Goal: Transaction & Acquisition: Purchase product/service

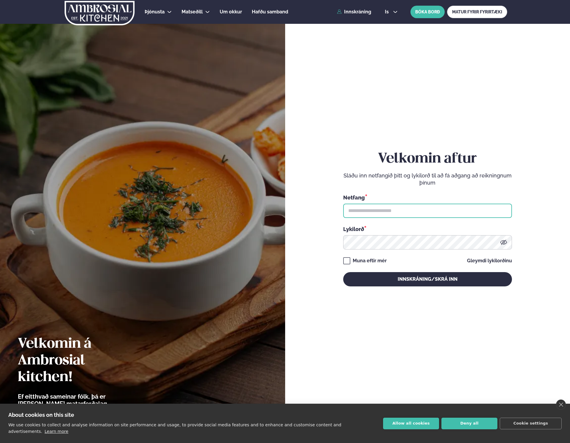
click at [407, 208] on input "text" at bounding box center [427, 210] width 169 height 14
click at [491, 207] on input "text" at bounding box center [427, 210] width 169 height 14
type input "**********"
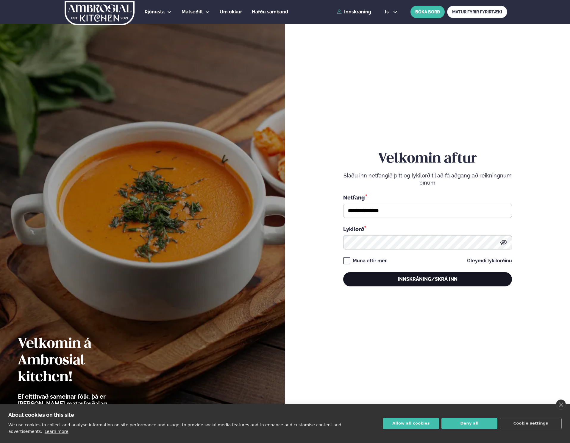
click at [412, 275] on button "Innskráning/Skrá inn" at bounding box center [427, 279] width 169 height 14
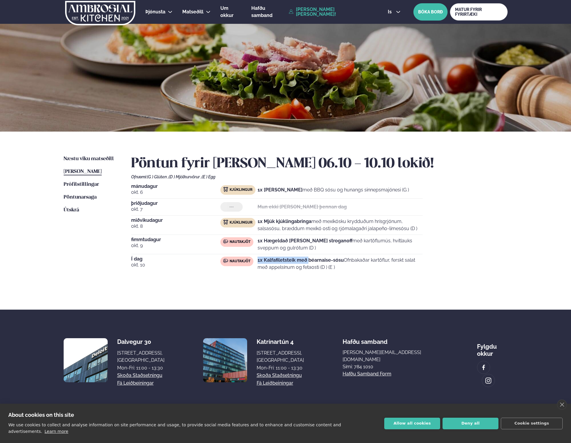
drag, startPoint x: 258, startPoint y: 256, endPoint x: 309, endPoint y: 260, distance: 51.3
click at [309, 260] on div "[DATE] Kjúklingur 1x Krispí kjúklingavængir með BBQ sósu og hunangs sinnepsmajó…" at bounding box center [319, 228] width 377 height 89
click at [309, 260] on strong "1x Kalfafiletsteik með béarnaise-sósu" at bounding box center [301, 260] width 86 height 6
drag, startPoint x: 354, startPoint y: 270, endPoint x: 355, endPoint y: 275, distance: 5.5
click at [355, 275] on div "Pöntun fyrir [PERSON_NAME] 06.10 - 10.10 lokið! Ofnæmi: (G ) Glúten , (D ) Mjól…" at bounding box center [319, 221] width 377 height 133
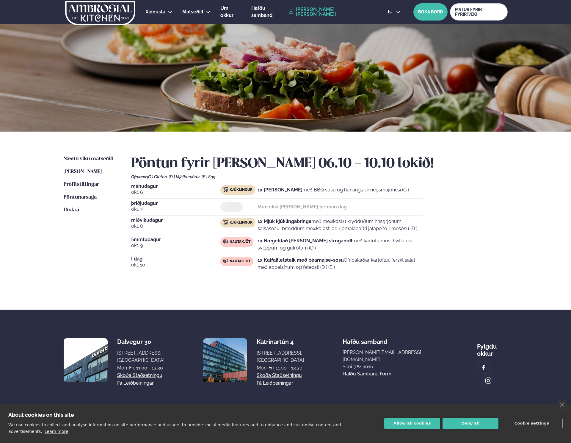
drag, startPoint x: 350, startPoint y: 247, endPoint x: 287, endPoint y: 273, distance: 68.3
click at [287, 273] on div "[DATE] Kjúklingur 1x Krispí kjúklingavængir með BBQ sósu og hunangs sinnepsmajó…" at bounding box center [319, 228] width 377 height 89
click at [287, 273] on div "Pöntun fyrir [PERSON_NAME] 06.10 - 10.10 lokið! Ofnæmi: (G ) Glúten , (D ) Mjól…" at bounding box center [319, 221] width 377 height 133
click at [89, 155] on div "Næstu [PERSON_NAME] matseðill Næsta vika [PERSON_NAME] matseðill [PERSON_NAME] …" at bounding box center [286, 220] width 480 height 178
click at [88, 156] on span "Næstu viku matseðill" at bounding box center [89, 158] width 50 height 5
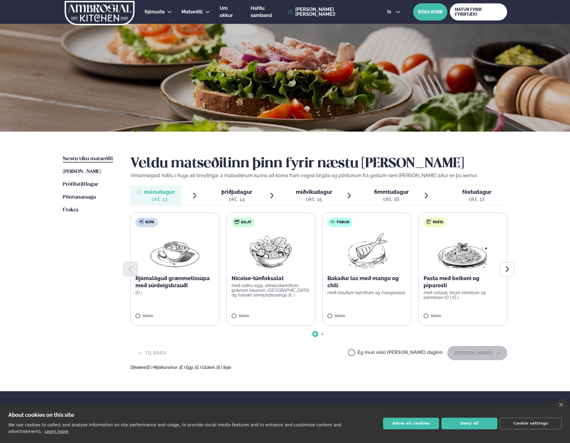
click at [320, 334] on div at bounding box center [318, 334] width 377 height 2
click at [322, 334] on span "Go to slide 2" at bounding box center [322, 334] width 2 height 2
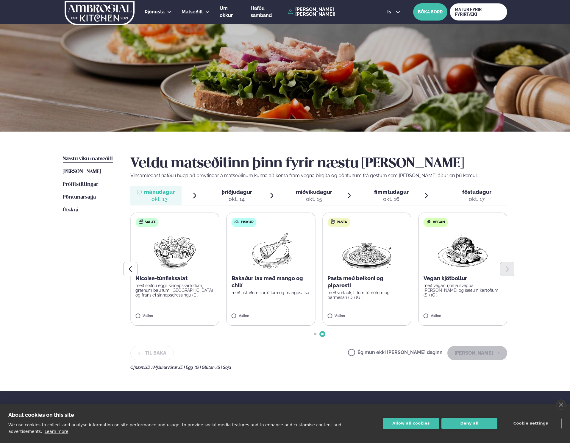
click at [316, 335] on div "Veldu matseðilinn þinn fyrir næstu [PERSON_NAME] Vinsamlegast hafðu í huga að b…" at bounding box center [318, 262] width 377 height 214
click at [314, 334] on span "Go to slide 1" at bounding box center [315, 334] width 2 height 2
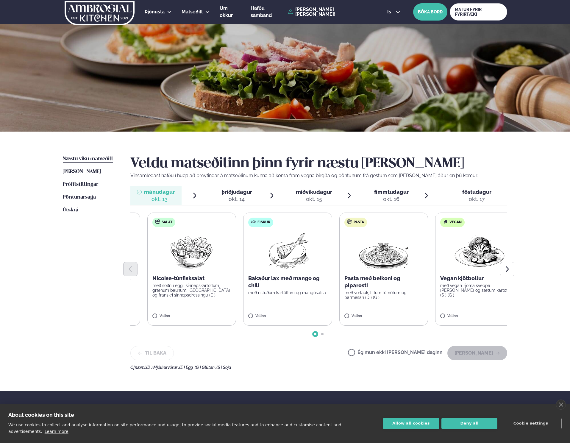
click at [267, 289] on div "Bakaður lax með mango og chilí með ristuðum kartöflum og mangósalsa" at bounding box center [287, 285] width 79 height 20
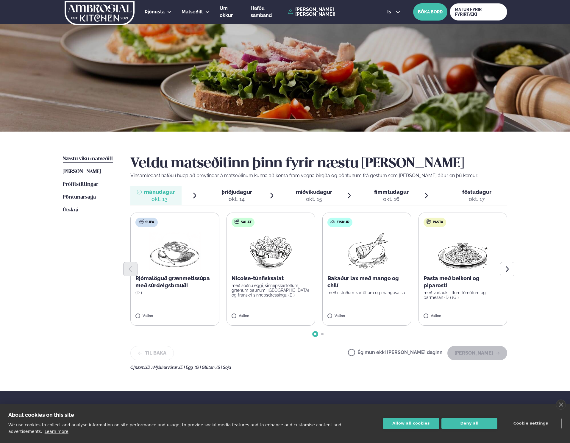
click at [248, 194] on span "þriðjudagur" at bounding box center [236, 192] width 31 height 6
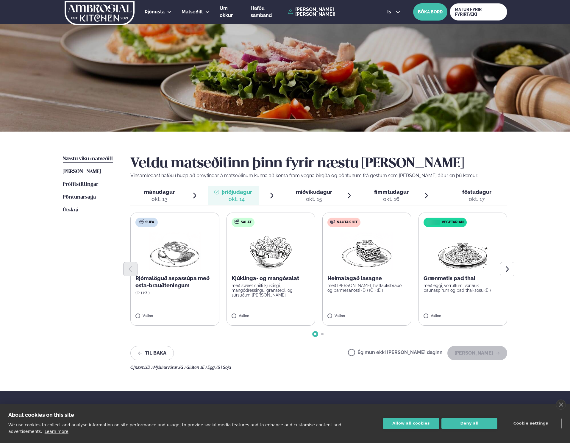
click at [362, 294] on label "Nautakjöt Heimalagað lasagne með basil pesto, hvítlauksbrauði og parmesanosti (…" at bounding box center [366, 268] width 89 height 113
click at [488, 356] on button "[PERSON_NAME]" at bounding box center [477, 353] width 60 height 14
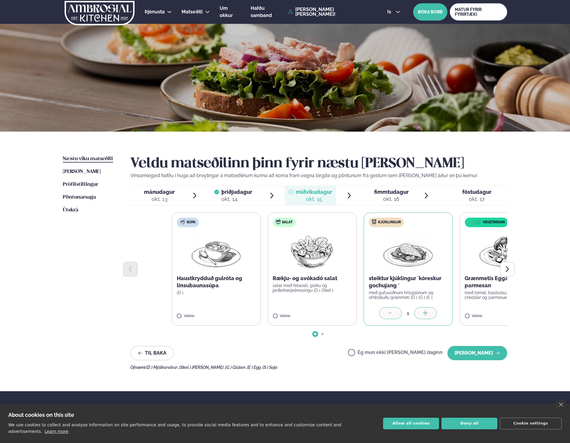
click at [533, 288] on div "Þjónusta Hádegismatur fyrir fyrirtæki Fyrirtækja veitingar Einkapartý Matseðill…" at bounding box center [285, 257] width 570 height 514
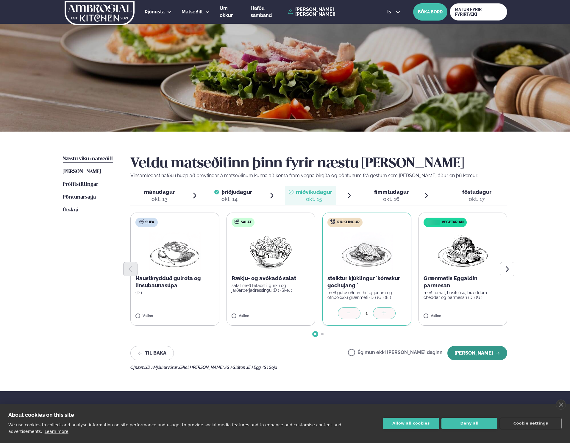
click at [492, 347] on button "[PERSON_NAME]" at bounding box center [477, 353] width 60 height 14
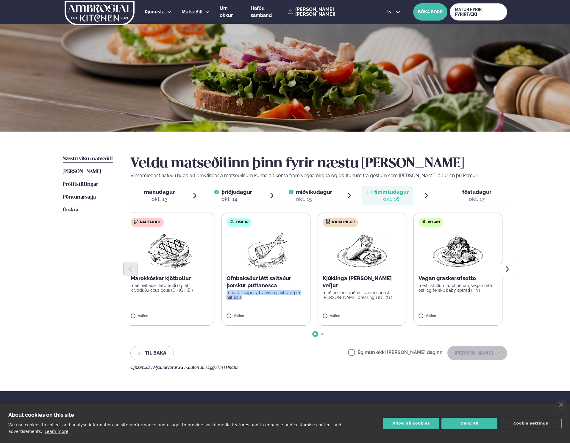
drag, startPoint x: 388, startPoint y: 304, endPoint x: 346, endPoint y: 283, distance: 46.7
click at [310, 283] on label "Fiskur Ofnbakaður létt saltaður þorskur puttanesca tómatar, kapers, hvítvín og …" at bounding box center [265, 268] width 89 height 113
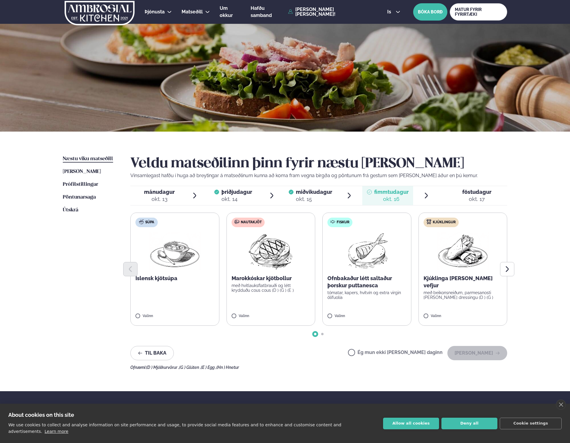
click at [253, 273] on div at bounding box center [318, 269] width 377 height 14
click at [231, 326] on div "Súpa Íslensk kjötsúpa Valinn Nautakjöt Marokkóskar kjötbollur með hvítlauksflat…" at bounding box center [318, 273] width 377 height 123
click at [479, 354] on button "[PERSON_NAME]" at bounding box center [477, 353] width 60 height 14
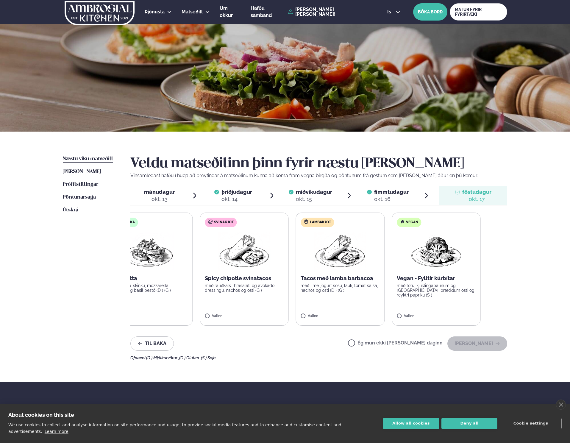
drag, startPoint x: 277, startPoint y: 299, endPoint x: 217, endPoint y: 300, distance: 60.1
click at [217, 300] on label "Svínakjöt Spicy chipotle svínatacos með rauðkáls- hrásalati og avókadó dressing…" at bounding box center [244, 268] width 89 height 113
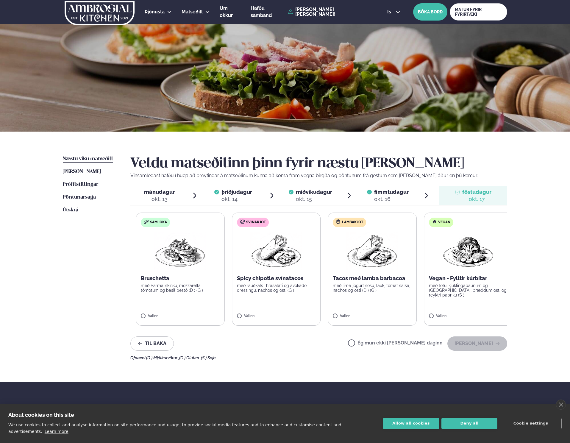
drag, startPoint x: 341, startPoint y: 292, endPoint x: 350, endPoint y: 294, distance: 9.3
click at [350, 294] on label "Lambakjöt Tacos með lamba barbacoa með lime-jógúrt sósu, lauk, tómat salsa, nac…" at bounding box center [371, 268] width 89 height 113
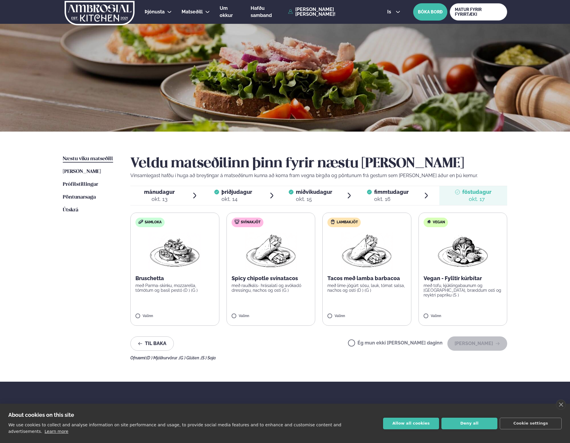
click at [240, 319] on div "Valinn" at bounding box center [270, 317] width 79 height 7
click at [477, 341] on button "[PERSON_NAME]" at bounding box center [477, 343] width 60 height 14
